Goal: Task Accomplishment & Management: Manage account settings

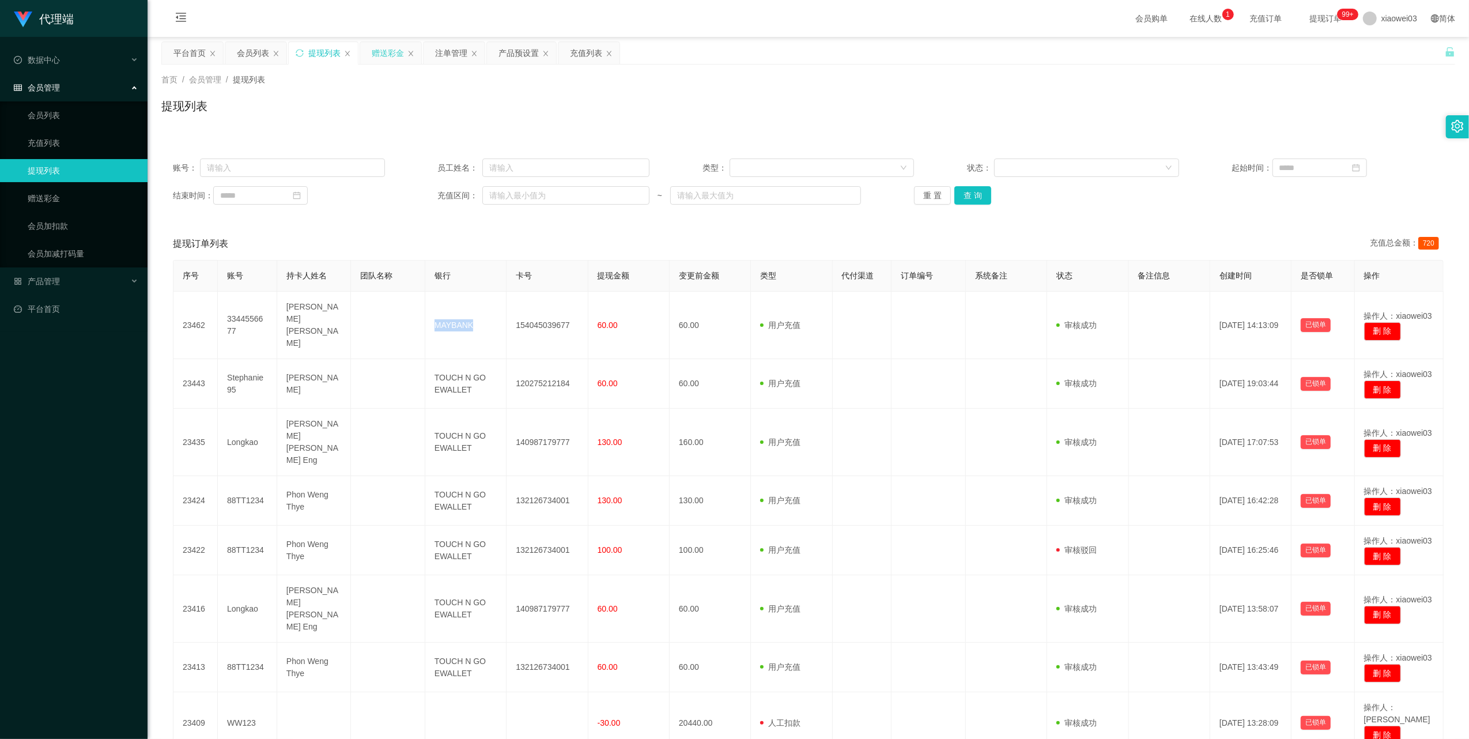
click at [390, 55] on div "赠送彩金" at bounding box center [388, 53] width 32 height 22
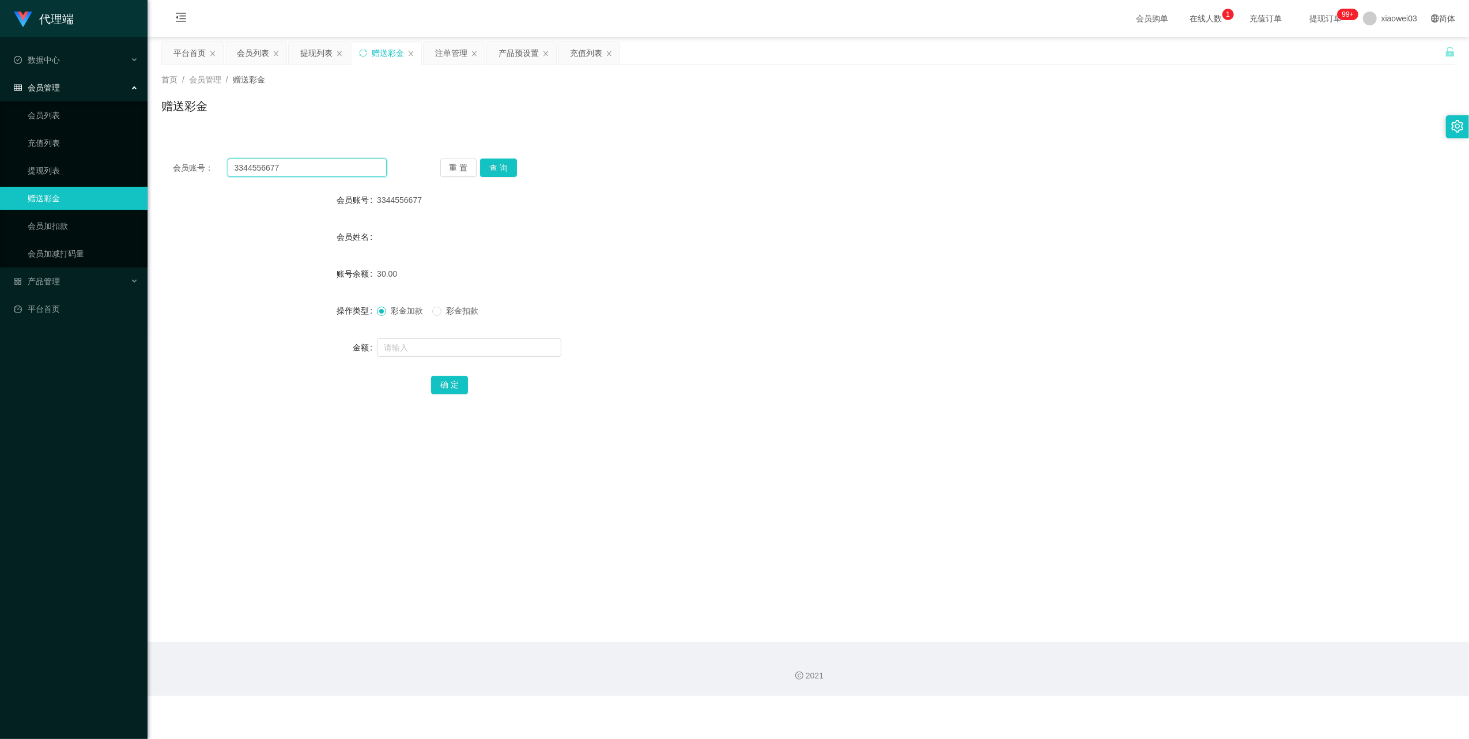
click at [344, 165] on input "3344556677" at bounding box center [307, 168] width 159 height 18
drag, startPoint x: 501, startPoint y: 160, endPoint x: 503, endPoint y: 169, distance: 9.5
click at [501, 160] on button "查 询" at bounding box center [498, 168] width 37 height 18
drag, startPoint x: 499, startPoint y: 173, endPoint x: 488, endPoint y: 255, distance: 82.7
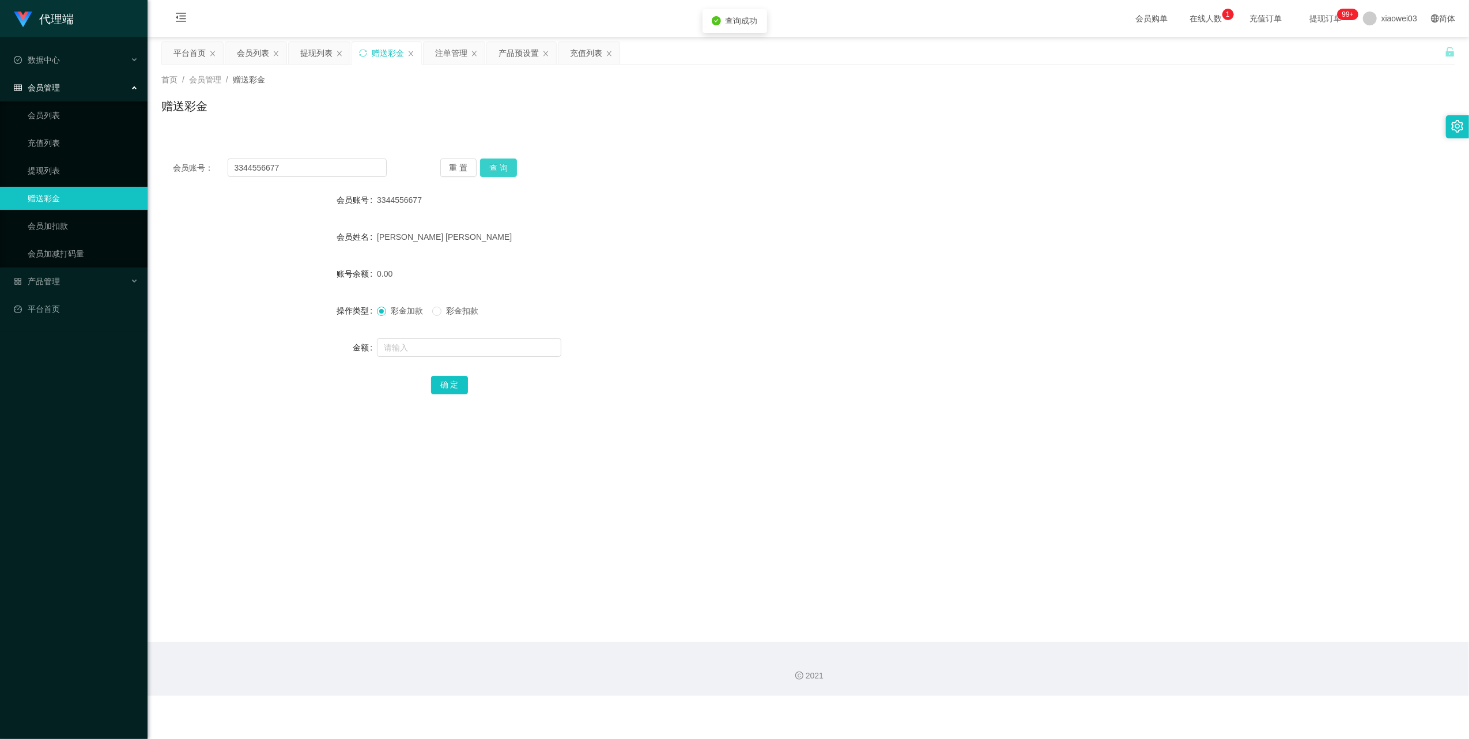
click at [499, 174] on button "查 询" at bounding box center [498, 168] width 37 height 18
click at [455, 346] on input "text" at bounding box center [469, 347] width 184 height 18
type input "100"
click at [452, 392] on button "确 定" at bounding box center [449, 385] width 37 height 18
click at [445, 58] on div "注单管理" at bounding box center [451, 53] width 32 height 22
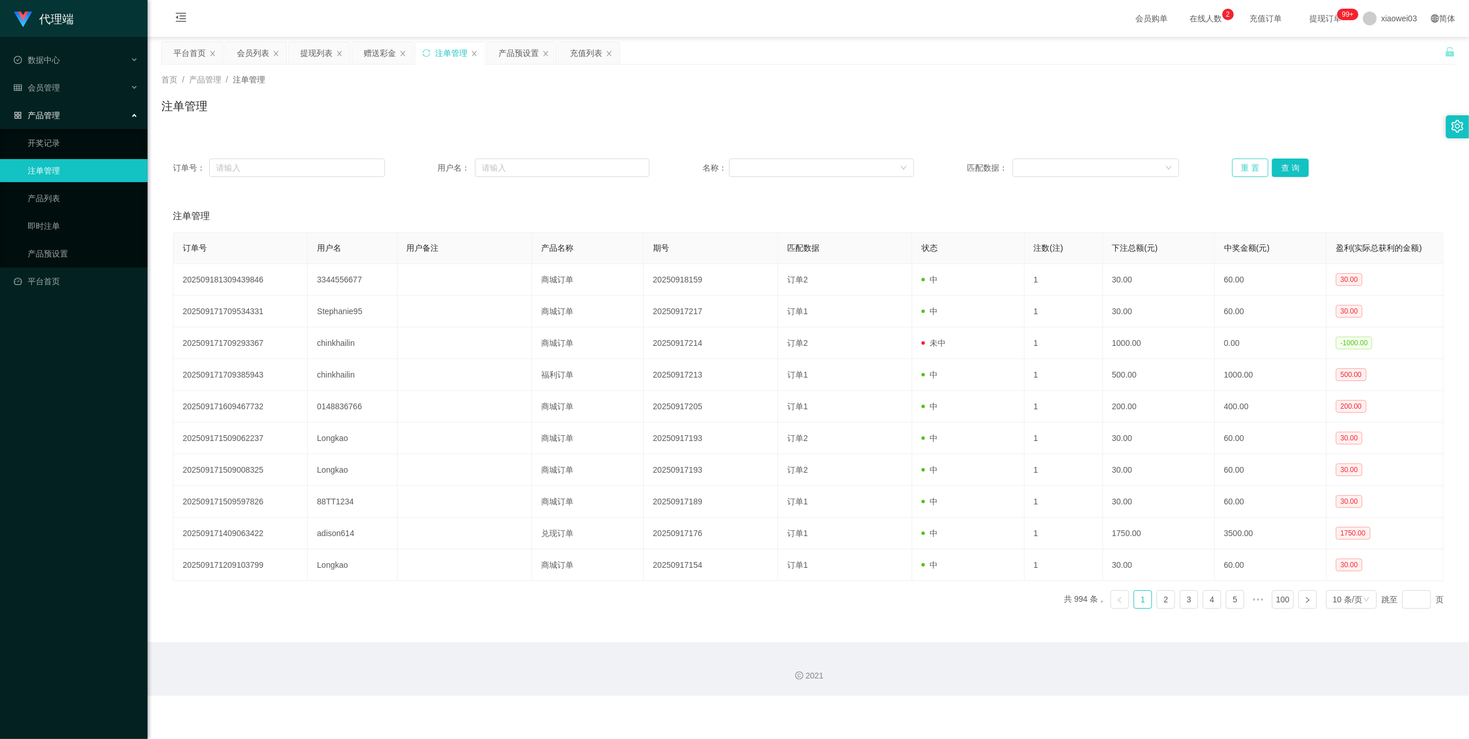
click at [1239, 167] on button "重 置" at bounding box center [1250, 168] width 37 height 18
click at [300, 51] on div "提现列表" at bounding box center [319, 53] width 61 height 22
click at [307, 55] on div "提现列表" at bounding box center [316, 53] width 32 height 22
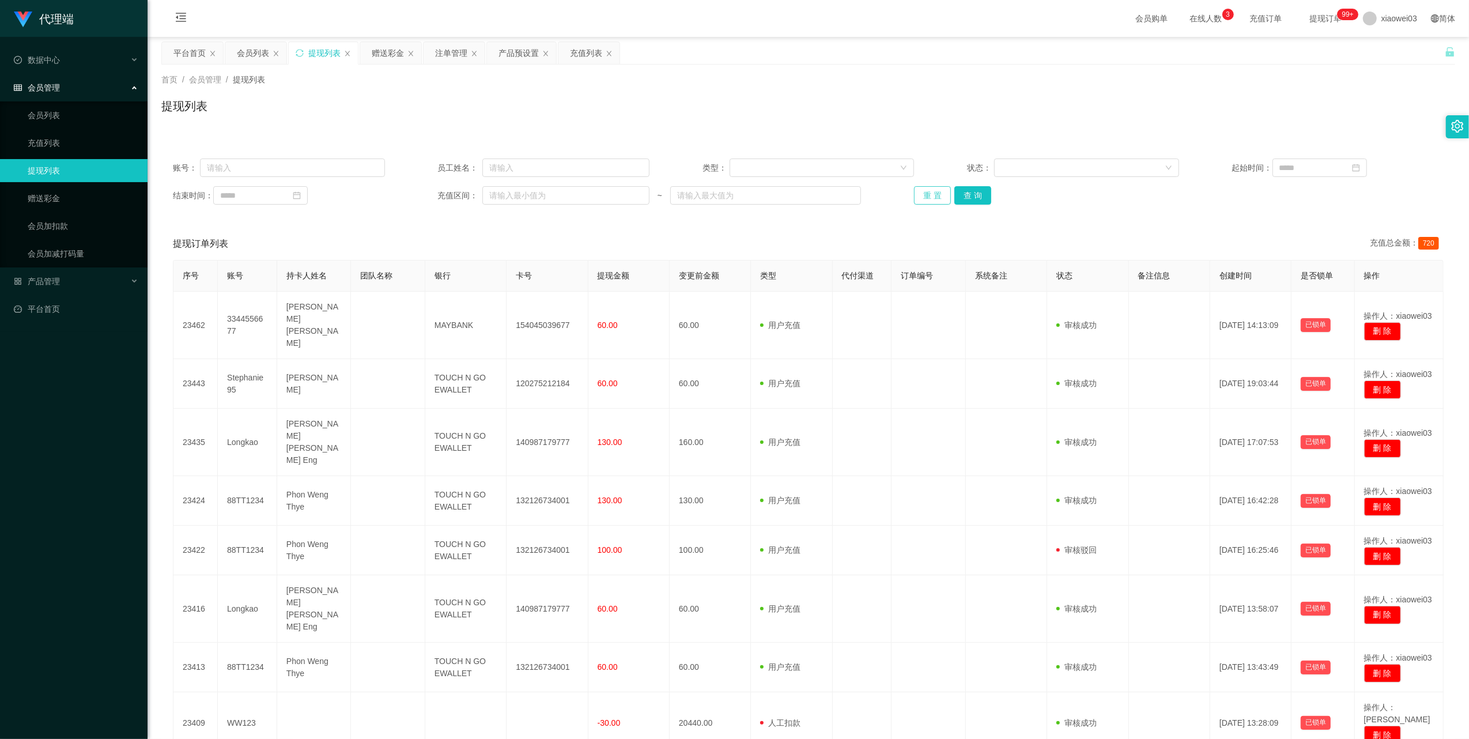
click at [925, 194] on button "重 置" at bounding box center [932, 195] width 37 height 18
click at [934, 193] on button "重 置" at bounding box center [932, 195] width 37 height 18
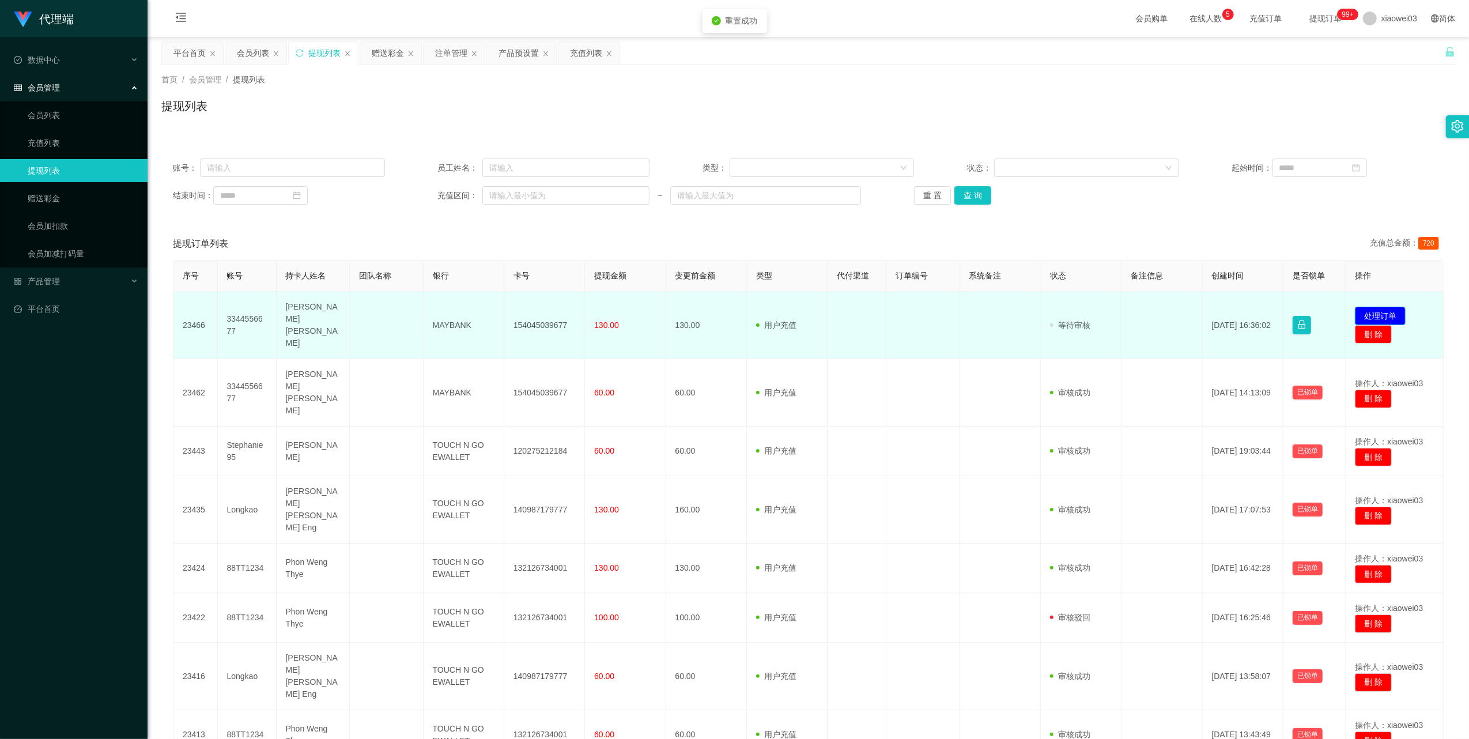
click at [1375, 307] on button "处理订单" at bounding box center [1380, 316] width 51 height 18
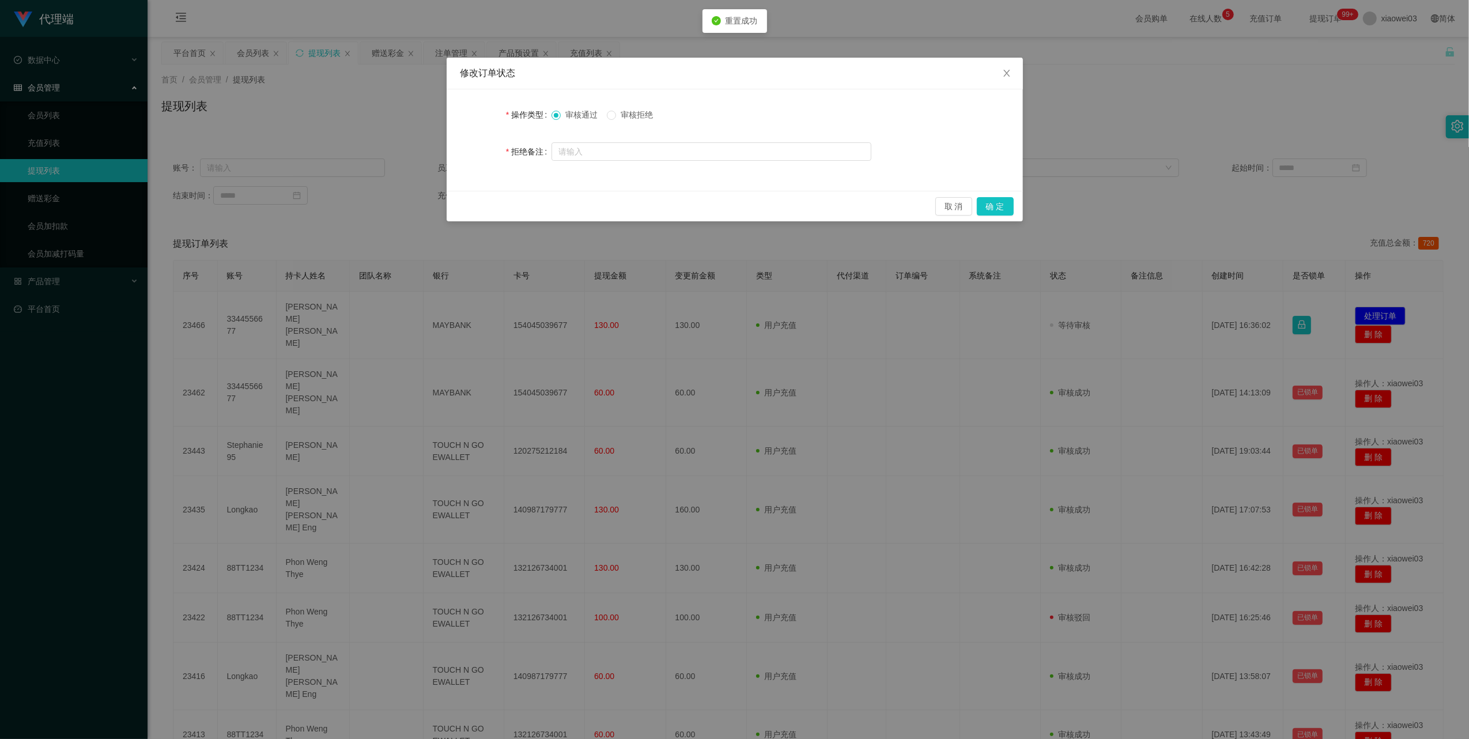
click at [633, 120] on label "审核拒绝" at bounding box center [632, 115] width 51 height 12
drag, startPoint x: 1003, startPoint y: 74, endPoint x: 1022, endPoint y: 74, distance: 19.0
click at [1003, 74] on icon "图标: close" at bounding box center [1006, 73] width 9 height 9
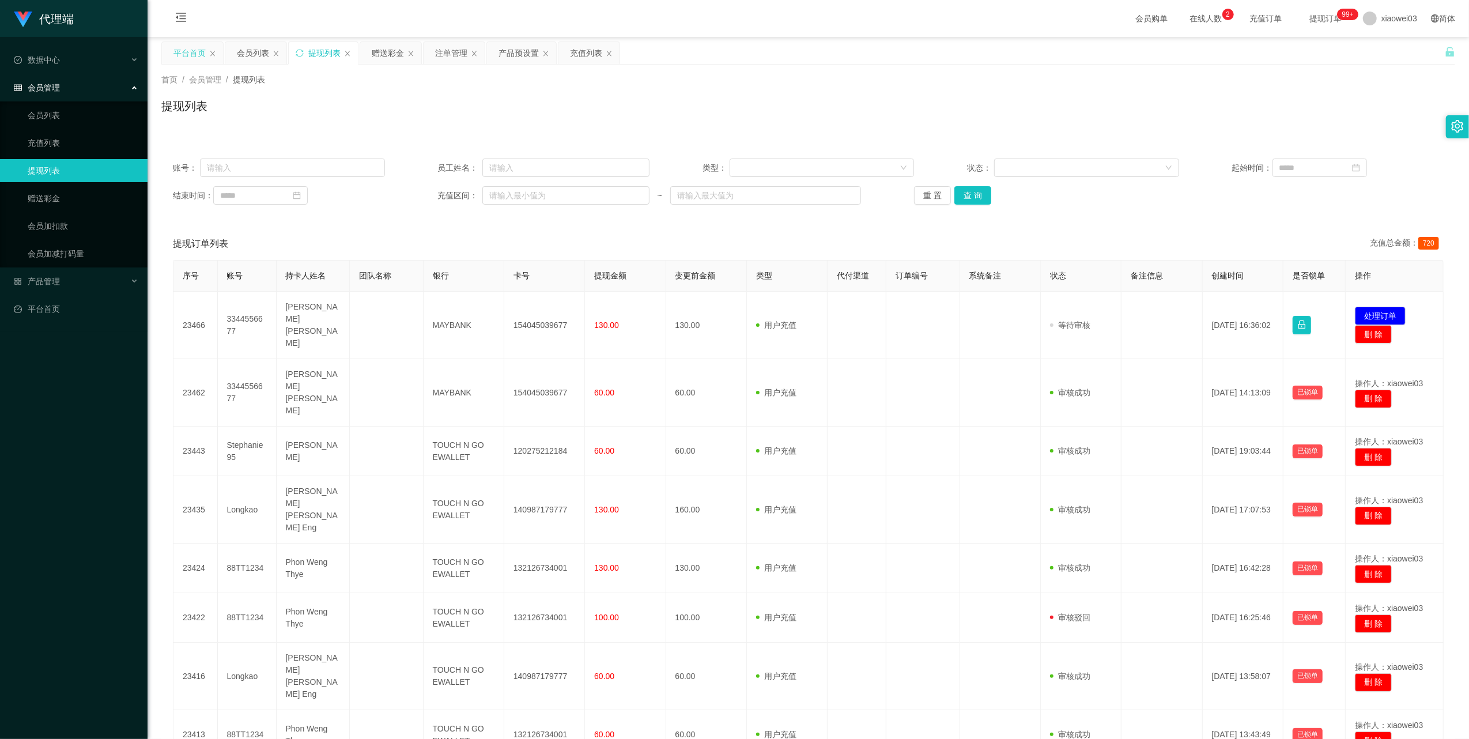
click at [162, 55] on div "平台首页" at bounding box center [192, 53] width 61 height 22
click at [174, 54] on div "平台首页" at bounding box center [189, 53] width 32 height 22
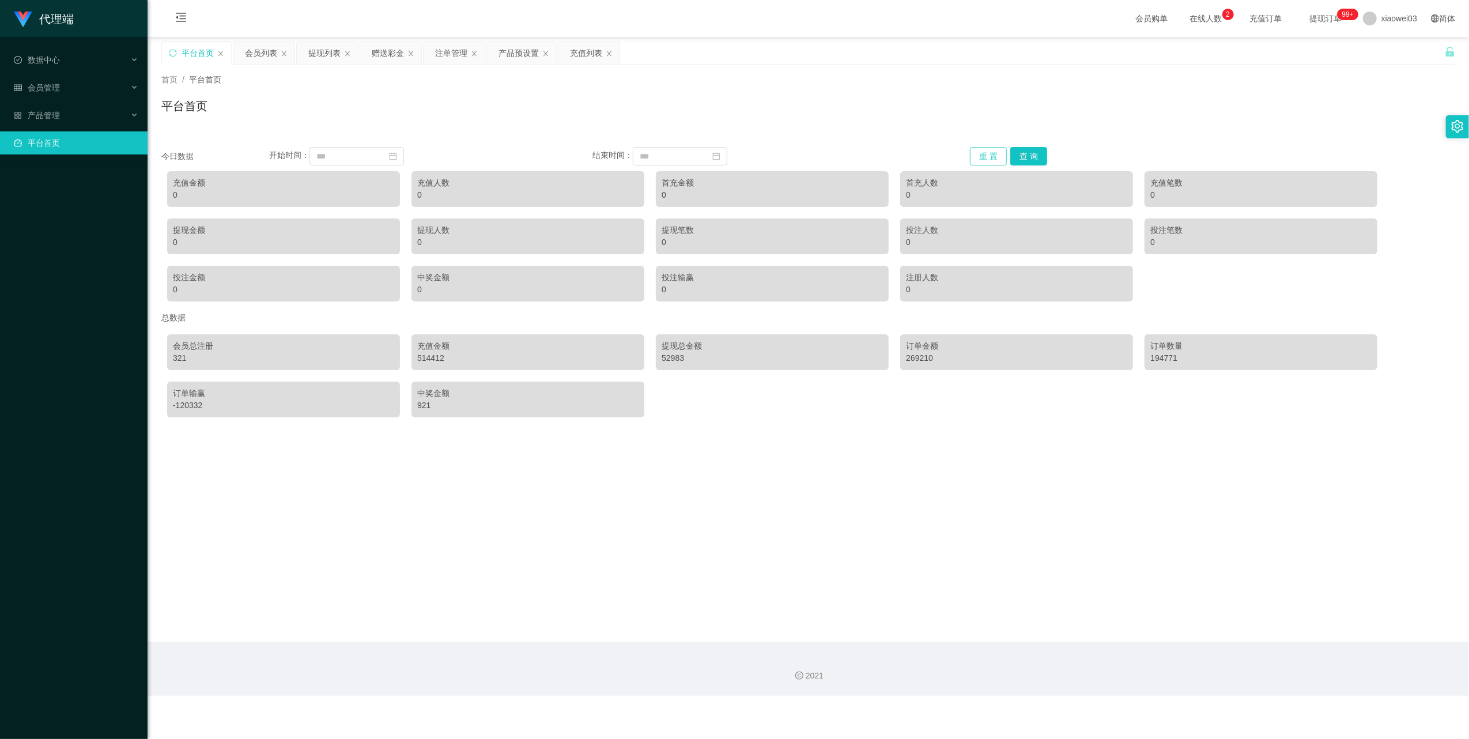
click at [983, 147] on button "重 置" at bounding box center [988, 156] width 37 height 18
